Goal: Information Seeking & Learning: Learn about a topic

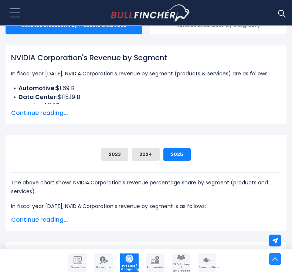
scroll to position [185, 0]
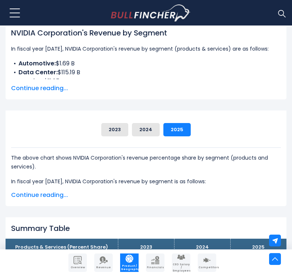
click at [48, 87] on span "Continue reading..." at bounding box center [146, 88] width 270 height 9
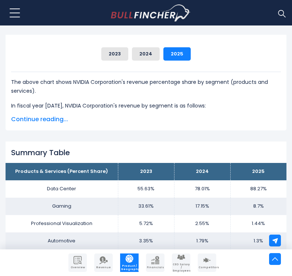
scroll to position [308, 0]
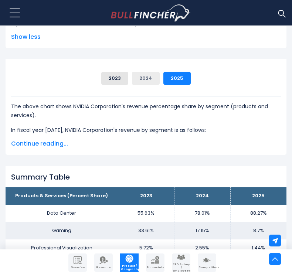
click at [147, 76] on button "2024" at bounding box center [146, 78] width 28 height 13
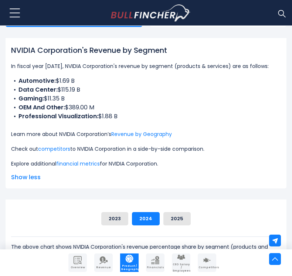
scroll to position [185, 0]
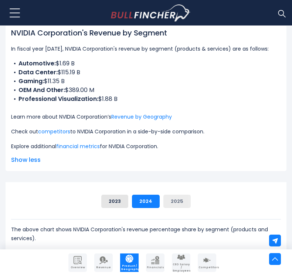
click at [180, 199] on button "2025" at bounding box center [176, 201] width 27 height 13
click at [153, 200] on button "2024" at bounding box center [146, 201] width 28 height 13
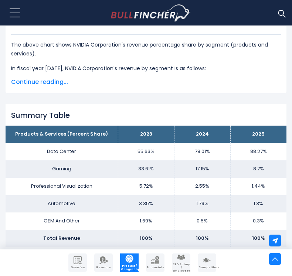
scroll to position [308, 0]
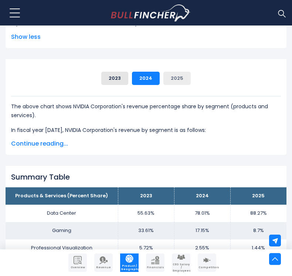
click at [173, 78] on button "2025" at bounding box center [176, 78] width 27 height 13
click at [144, 77] on button "2024" at bounding box center [146, 78] width 28 height 13
click at [44, 141] on span "Continue reading..." at bounding box center [146, 143] width 270 height 9
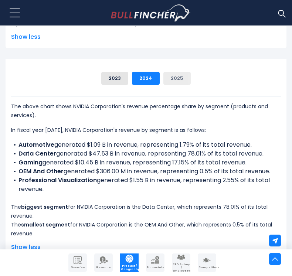
click at [166, 78] on button "2025" at bounding box center [176, 78] width 27 height 13
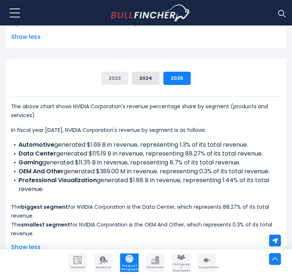
click at [119, 78] on button "2023" at bounding box center [114, 78] width 27 height 13
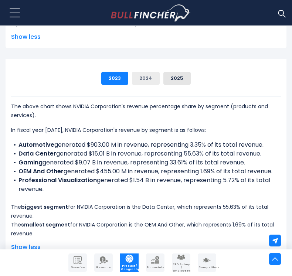
click at [149, 79] on button "2024" at bounding box center [146, 78] width 28 height 13
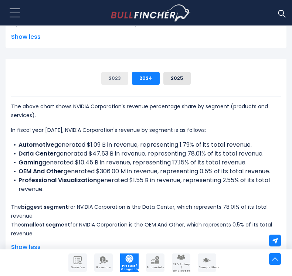
click at [118, 75] on button "2023" at bounding box center [114, 78] width 27 height 13
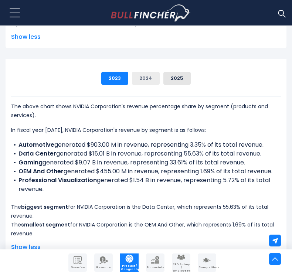
click at [142, 76] on button "2024" at bounding box center [146, 78] width 28 height 13
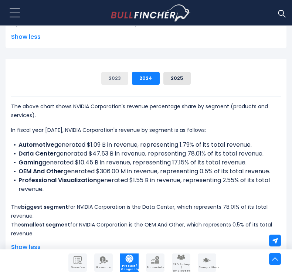
click at [115, 78] on button "2023" at bounding box center [114, 78] width 27 height 13
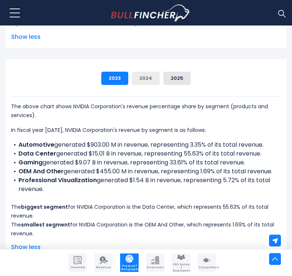
click at [148, 78] on button "2024" at bounding box center [146, 78] width 28 height 13
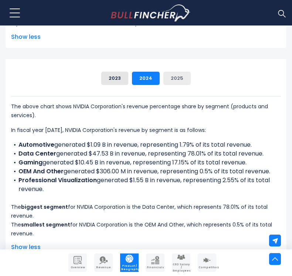
click at [170, 77] on button "2025" at bounding box center [176, 78] width 27 height 13
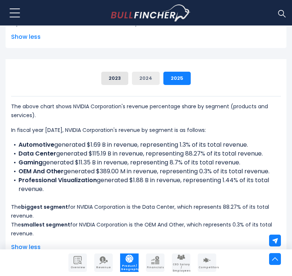
click at [147, 79] on button "2024" at bounding box center [146, 78] width 28 height 13
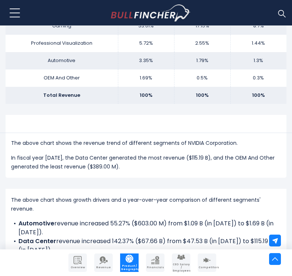
scroll to position [677, 0]
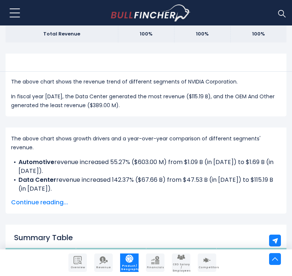
click at [32, 198] on span "Continue reading..." at bounding box center [146, 202] width 270 height 9
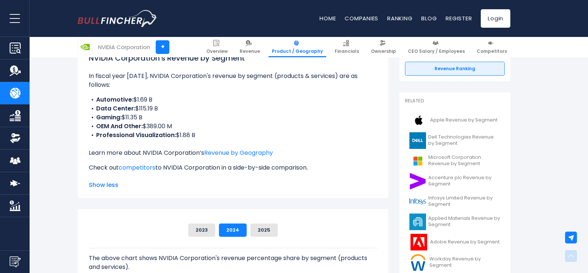
scroll to position [123, 0]
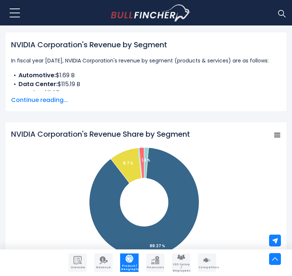
scroll to position [246, 0]
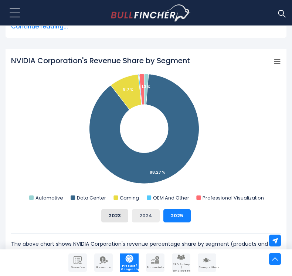
click at [151, 218] on button "2024" at bounding box center [146, 215] width 28 height 13
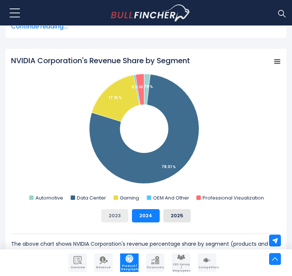
click at [120, 217] on button "2023" at bounding box center [114, 215] width 27 height 13
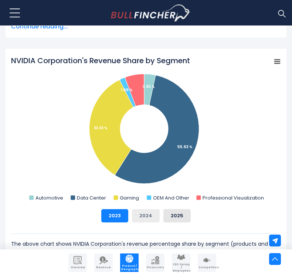
click at [143, 214] on button "2024" at bounding box center [146, 215] width 28 height 13
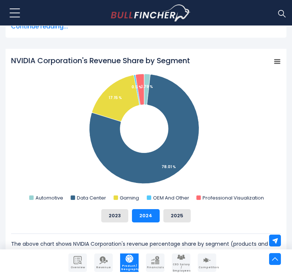
drag, startPoint x: 9, startPoint y: 60, endPoint x: 123, endPoint y: 68, distance: 114.5
click at [123, 68] on div "NVIDIA Corporation's Revenue Share by Segment Created with Highcharts 12.1.2 Ch…" at bounding box center [146, 170] width 281 height 243
drag, startPoint x: 59, startPoint y: 63, endPoint x: 197, endPoint y: 71, distance: 138.4
click at [147, 71] on icon "Created with Highcharts 12.1.2 Chart context menu NVIDIA Corporation's Revenue …" at bounding box center [146, 129] width 270 height 148
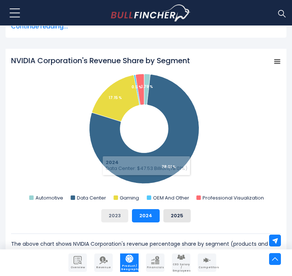
click at [117, 218] on button "2023" at bounding box center [114, 215] width 27 height 13
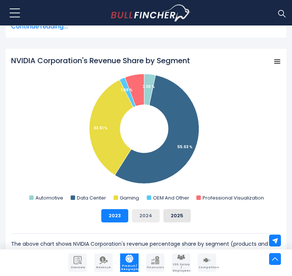
click at [146, 214] on button "2024" at bounding box center [146, 215] width 28 height 13
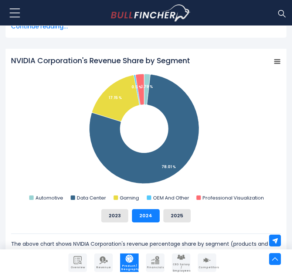
click at [275, 61] on icon "NVIDIA Corporation's Revenue Share by Segment" at bounding box center [277, 62] width 5 height 4
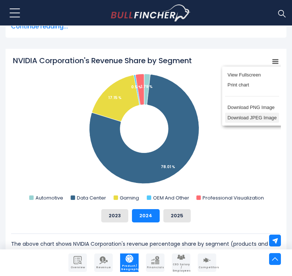
click at [243, 120] on li "Download JPEG Image" at bounding box center [252, 118] width 54 height 10
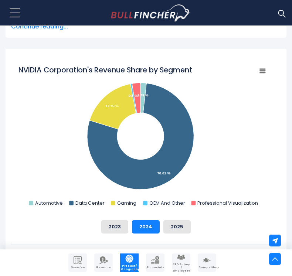
scroll to position [0, 0]
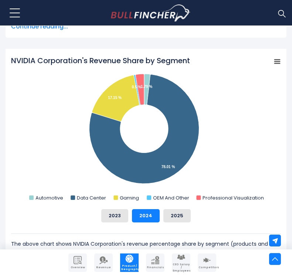
click at [81, 93] on rect "NVIDIA Corporation's Revenue Share by Segment" at bounding box center [146, 129] width 270 height 148
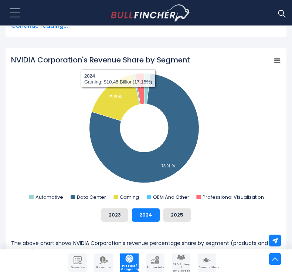
scroll to position [246, 0]
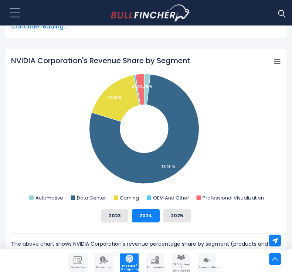
drag, startPoint x: 69, startPoint y: 88, endPoint x: 72, endPoint y: 74, distance: 13.7
click at [69, 88] on rect "NVIDIA Corporation's Revenue Share by Segment" at bounding box center [146, 129] width 270 height 148
click at [105, 55] on div "NVIDIA Corporation's Revenue Share by Segment Created with Highcharts 12.1.2 Ch…" at bounding box center [146, 170] width 281 height 243
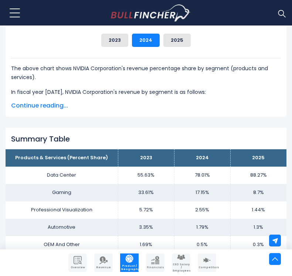
scroll to position [308, 0]
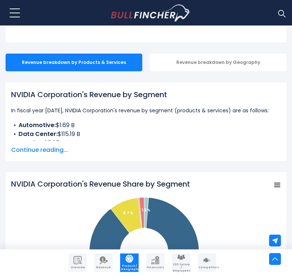
click at [39, 148] on span "Continue reading..." at bounding box center [146, 150] width 270 height 9
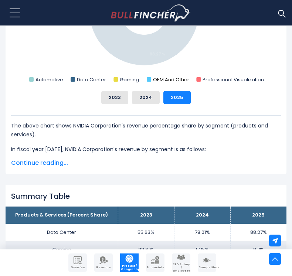
scroll to position [493, 0]
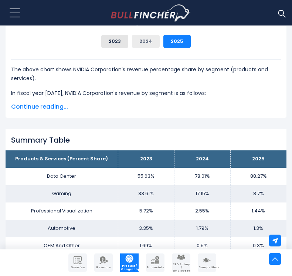
click at [148, 43] on button "2024" at bounding box center [146, 41] width 28 height 13
click at [52, 105] on span "Continue reading..." at bounding box center [146, 106] width 270 height 9
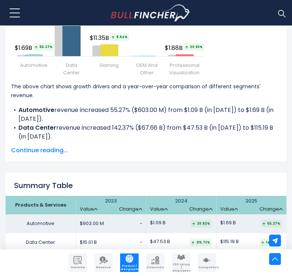
scroll to position [1355, 0]
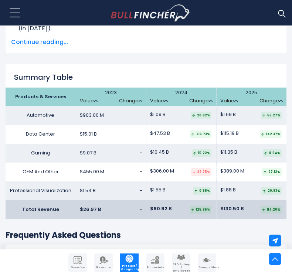
click at [50, 41] on span "Continue reading..." at bounding box center [146, 42] width 270 height 9
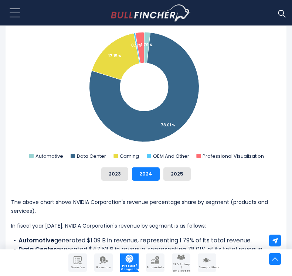
scroll to position [345, 0]
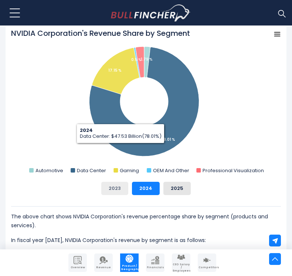
click at [114, 189] on button "2023" at bounding box center [114, 188] width 27 height 13
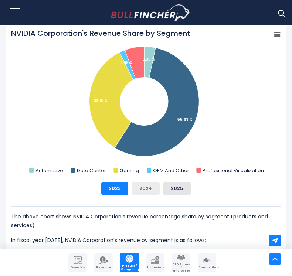
click at [140, 187] on button "2024" at bounding box center [146, 188] width 28 height 13
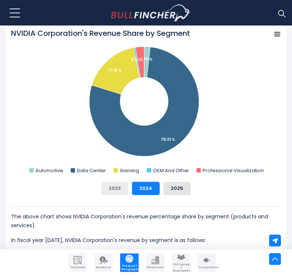
click at [119, 193] on button "2023" at bounding box center [114, 188] width 27 height 13
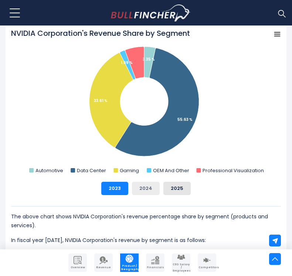
click at [137, 189] on button "2024" at bounding box center [146, 188] width 28 height 13
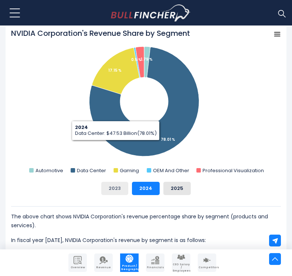
click at [116, 188] on button "2023" at bounding box center [114, 188] width 27 height 13
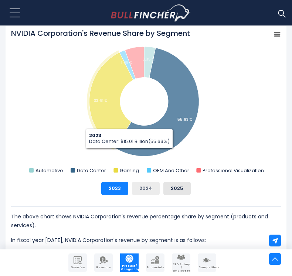
click at [140, 185] on button "2024" at bounding box center [146, 188] width 28 height 13
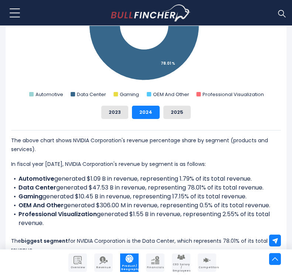
scroll to position [407, 0]
